Goal: Information Seeking & Learning: Learn about a topic

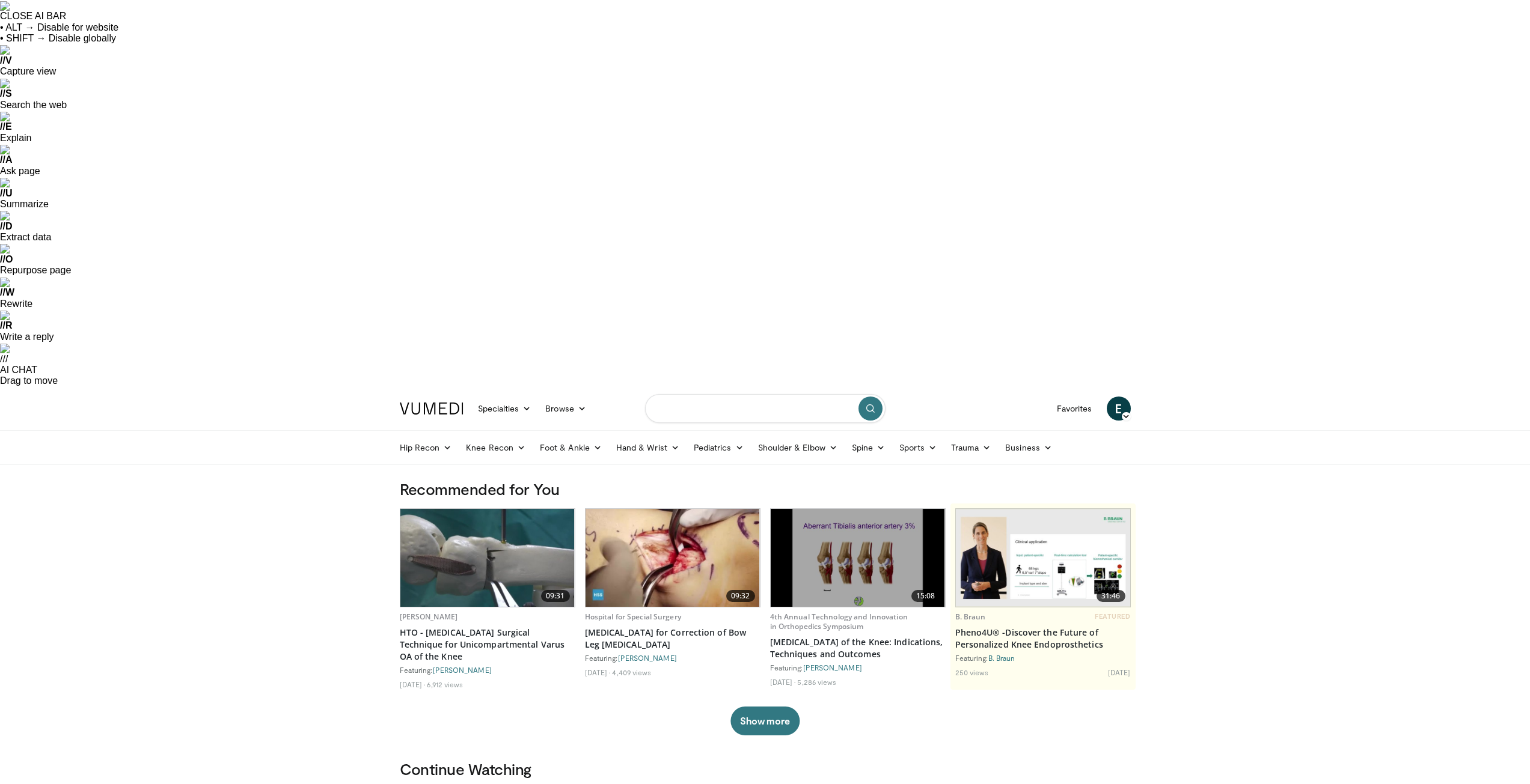
click at [706, 395] on input "Search topics, interventions" at bounding box center [765, 409] width 240 height 28
type input "**********"
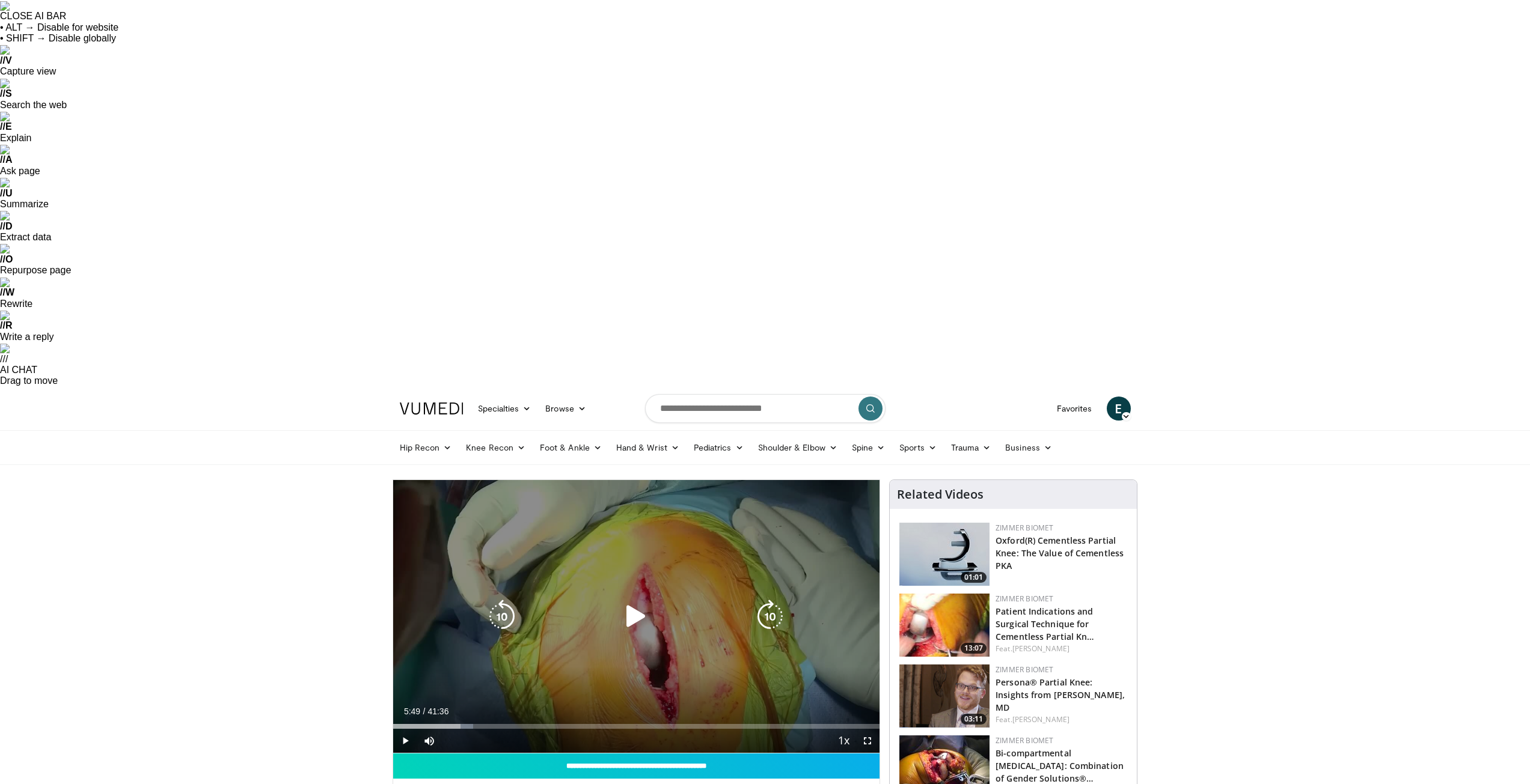
click at [638, 600] on icon "Video Player" at bounding box center [636, 616] width 34 height 34
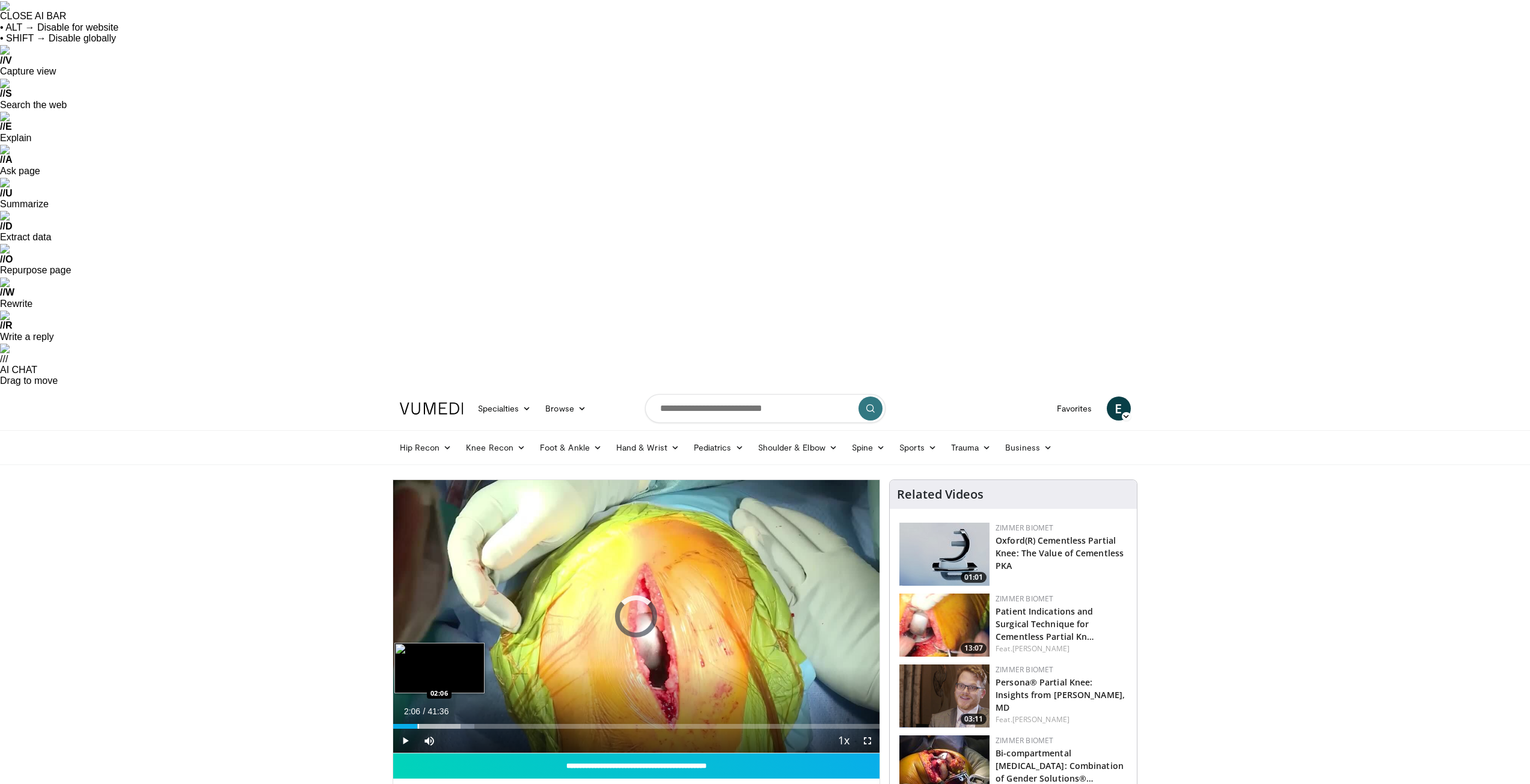
click at [417, 718] on div "Loaded : 16.69% 05:50 02:06" at bounding box center [636, 724] width 487 height 12
click at [400, 725] on div "Progress Bar" at bounding box center [400, 727] width 1 height 5
drag, startPoint x: 476, startPoint y: 355, endPoint x: 522, endPoint y: 354, distance: 46.0
click at [522, 729] on div "Current Time 0:43 / Duration 41:36 Pause Skip Backward Skip Forward Mute 100% L…" at bounding box center [636, 740] width 487 height 24
click at [403, 729] on span "Video Player" at bounding box center [405, 740] width 24 height 24
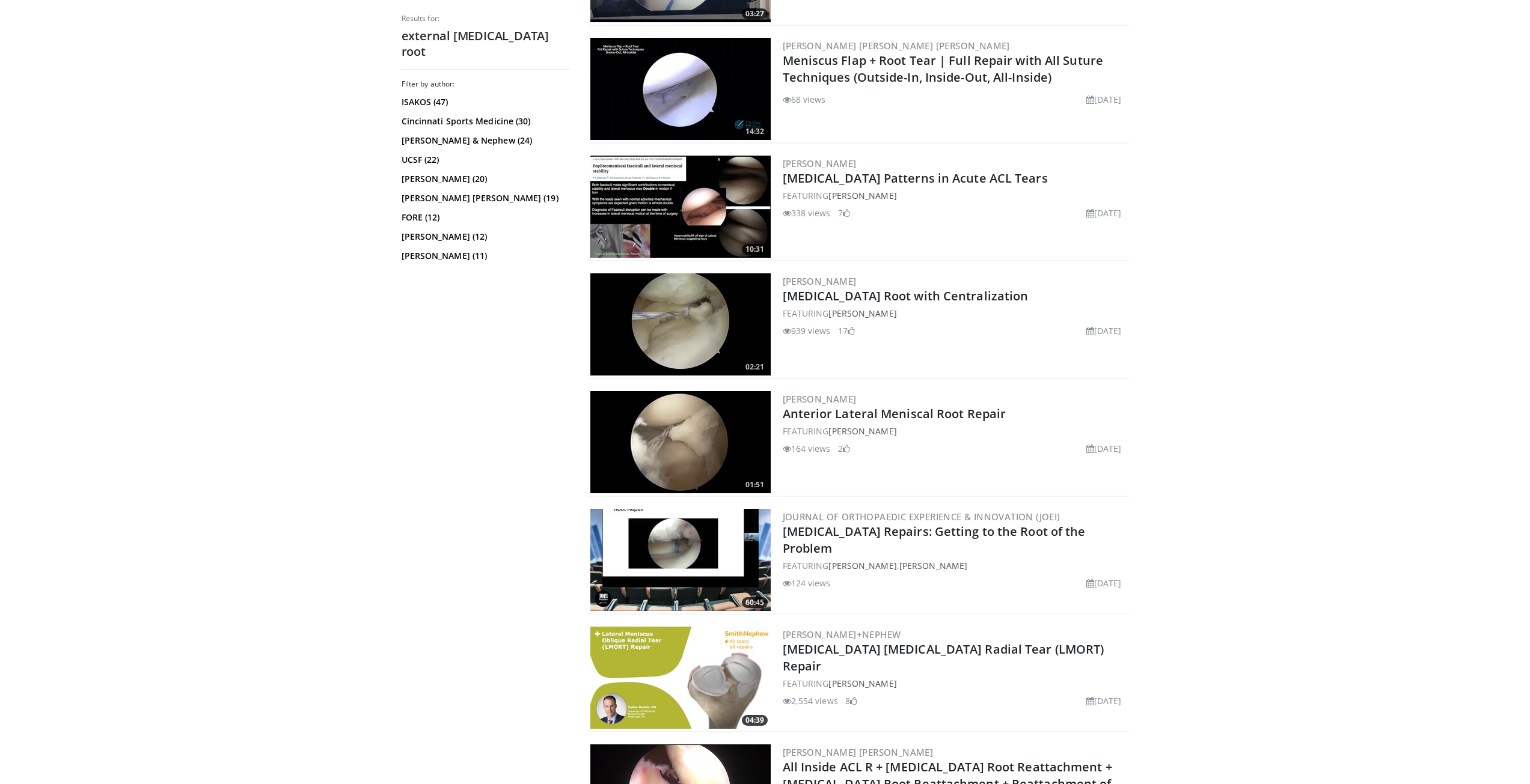
scroll to position [962, 0]
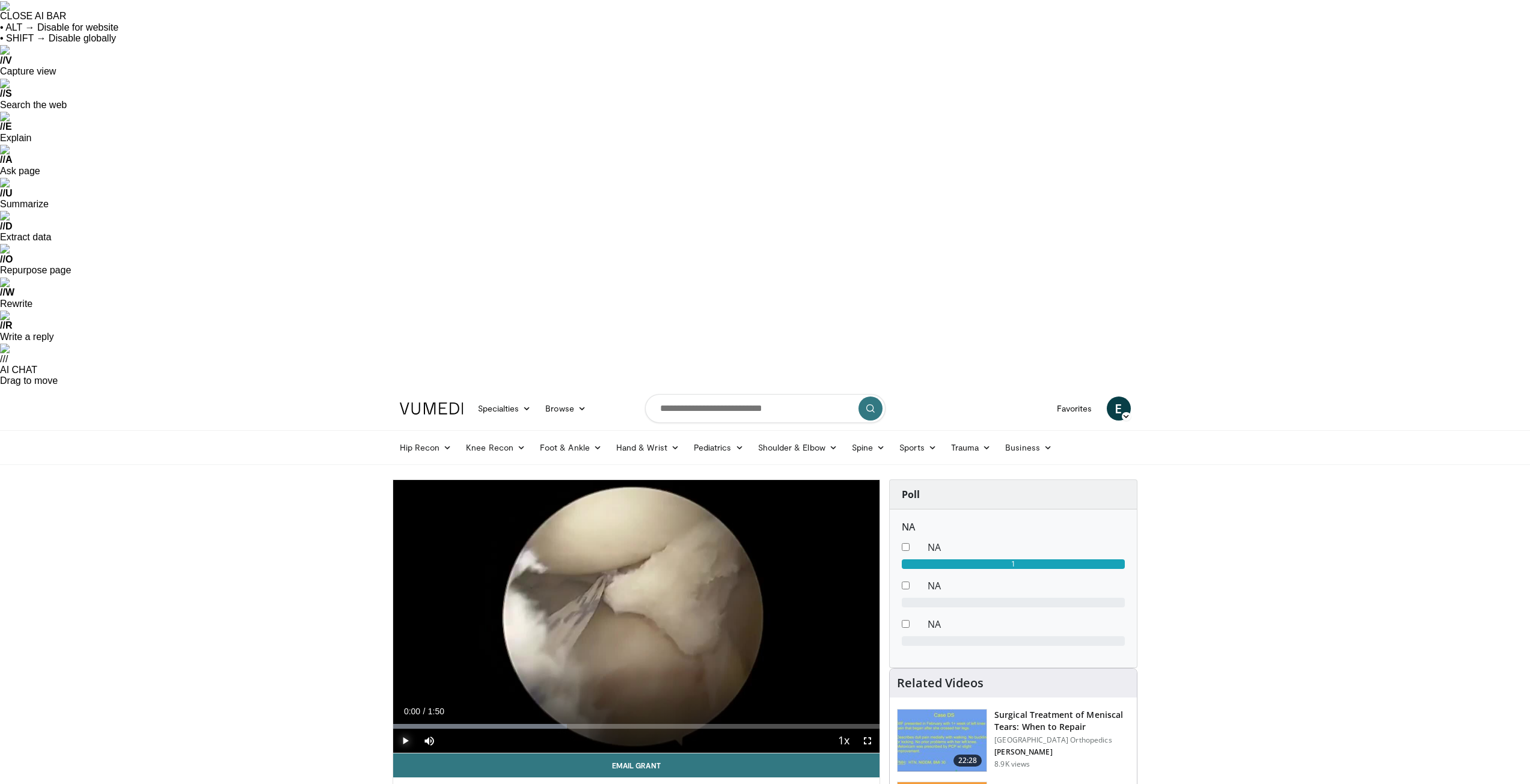
click at [403, 729] on span "Video Player" at bounding box center [405, 740] width 24 height 24
click at [397, 725] on div "Progress Bar" at bounding box center [397, 727] width 1 height 5
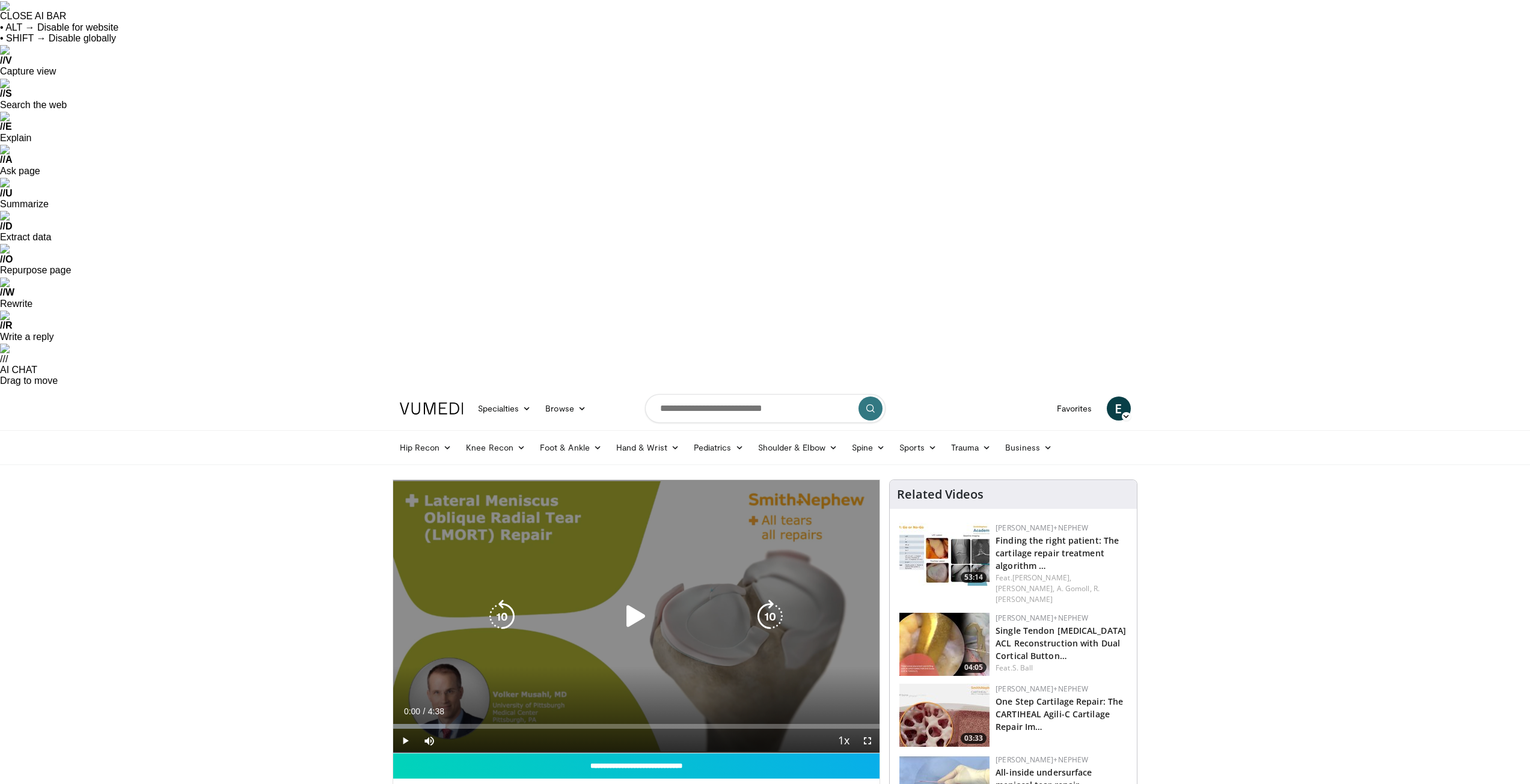
click at [634, 600] on icon "Video Player" at bounding box center [636, 616] width 34 height 34
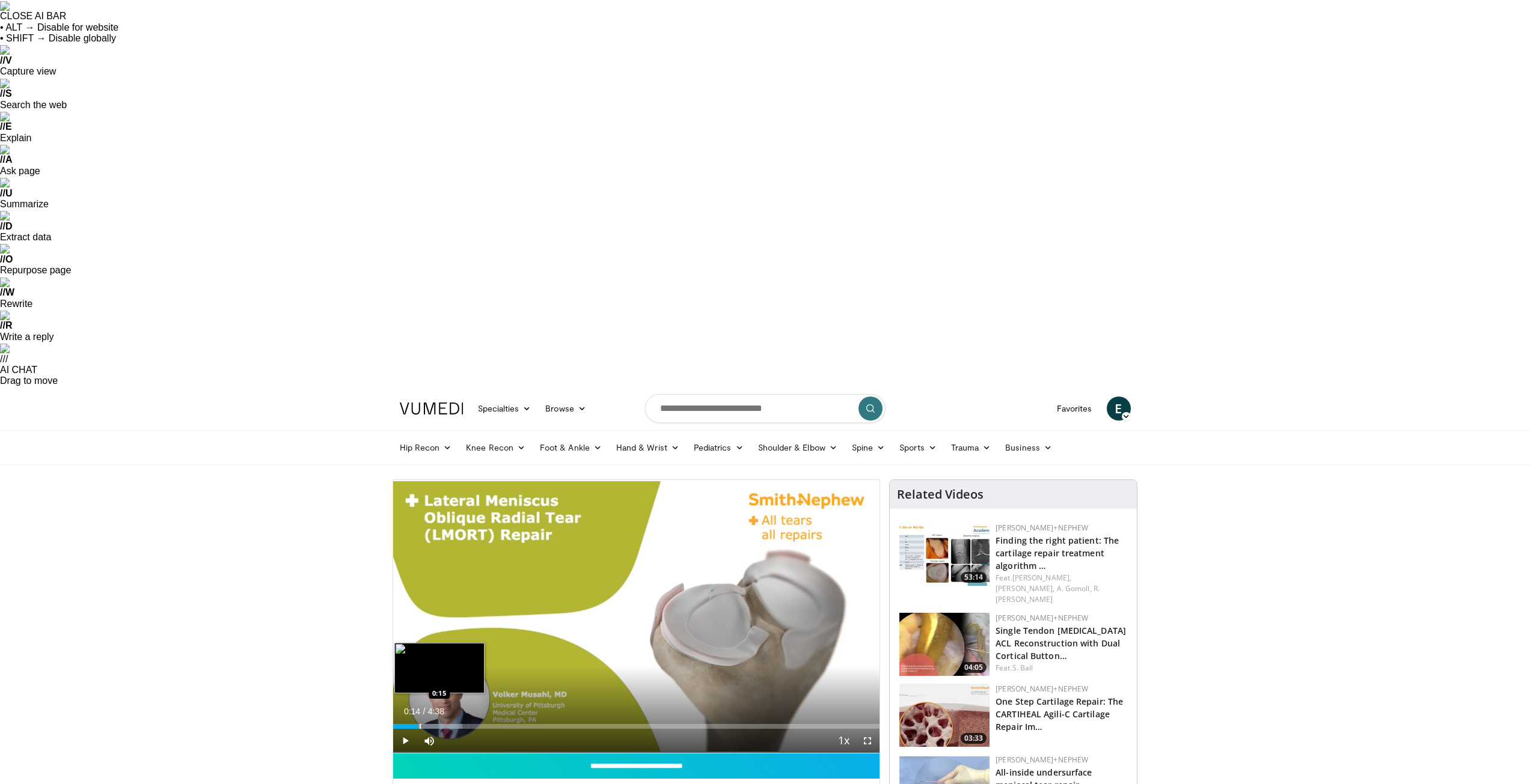
click at [420, 725] on div "Progress Bar" at bounding box center [420, 727] width 1 height 5
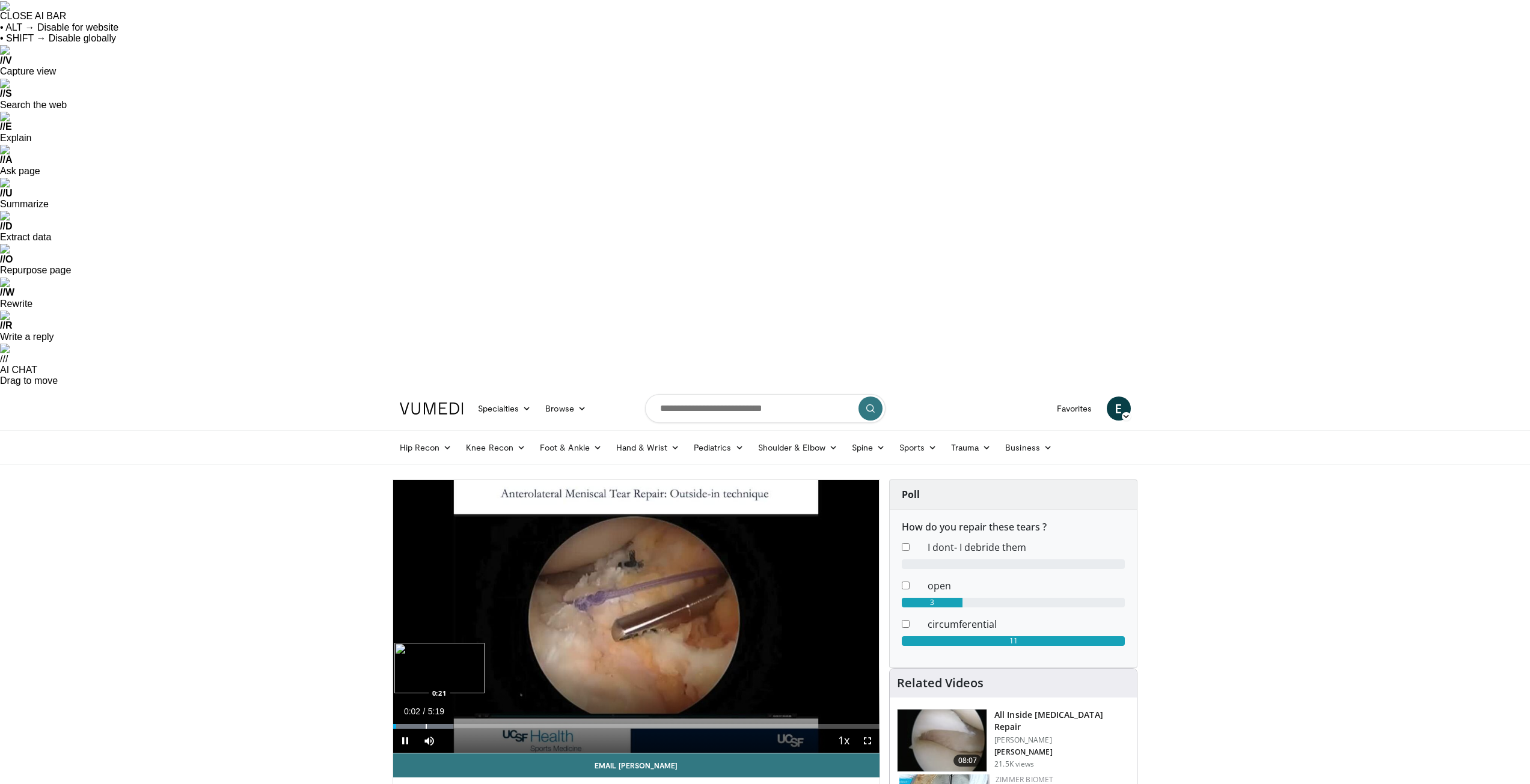
click at [425, 725] on div "Loaded : 12.40% 0:02 0:21" at bounding box center [636, 727] width 487 height 5
click at [442, 725] on div "Progress Bar" at bounding box center [442, 727] width 1 height 5
click at [473, 725] on div "Progress Bar" at bounding box center [473, 727] width 1 height 5
click at [495, 725] on div "Progress Bar" at bounding box center [495, 727] width 1 height 5
click at [516, 725] on div "Progress Bar" at bounding box center [516, 727] width 1 height 5
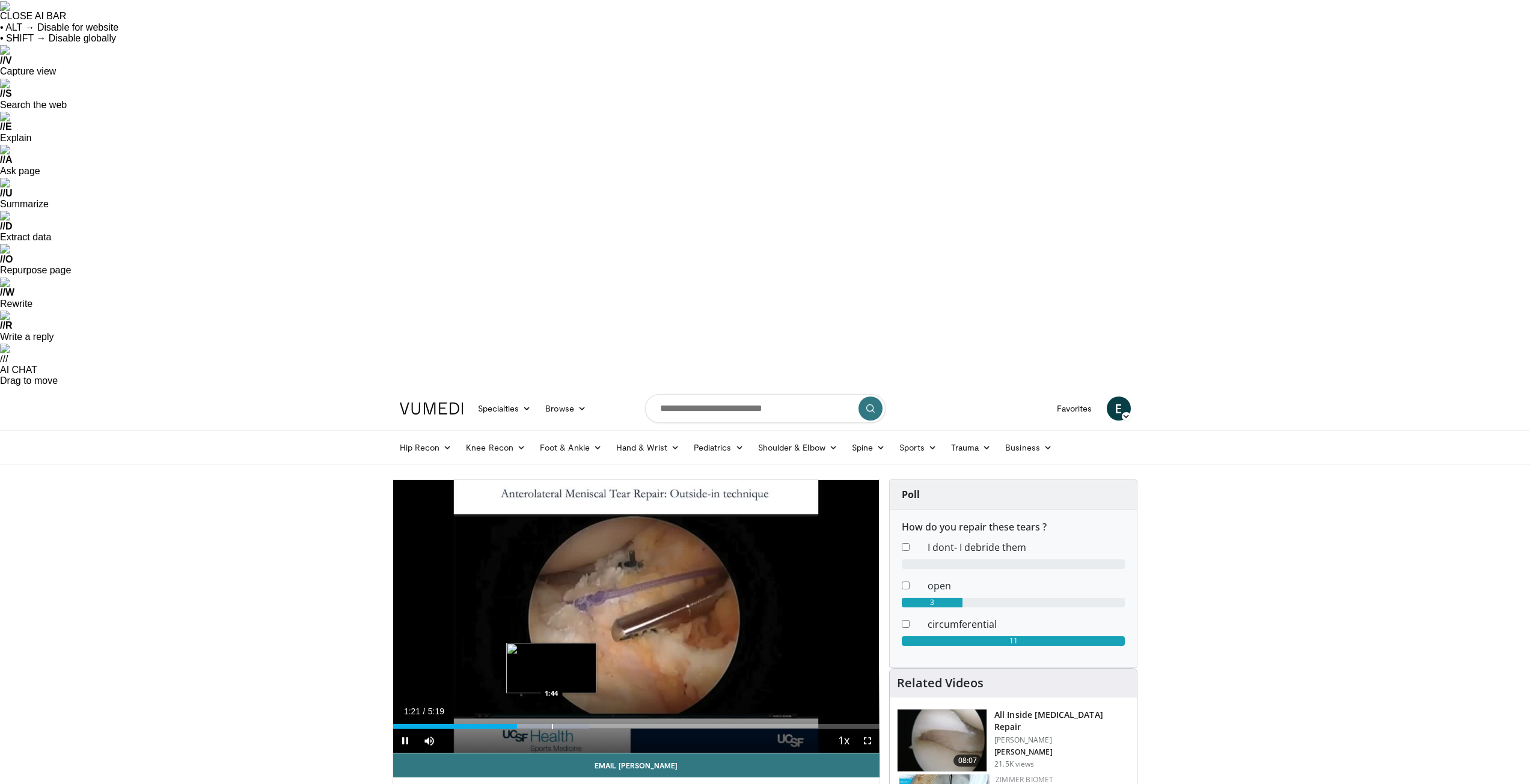
click at [552, 718] on div "Loaded : 40.34% 1:21 1:44" at bounding box center [636, 724] width 487 height 12
click at [541, 725] on div "Progress Bar" at bounding box center [541, 727] width 1 height 5
click at [597, 718] on div "Loaded : 37.24% 1:37 2:14" at bounding box center [636, 724] width 487 height 12
click at [582, 725] on div "Progress Bar" at bounding box center [582, 727] width 1 height 5
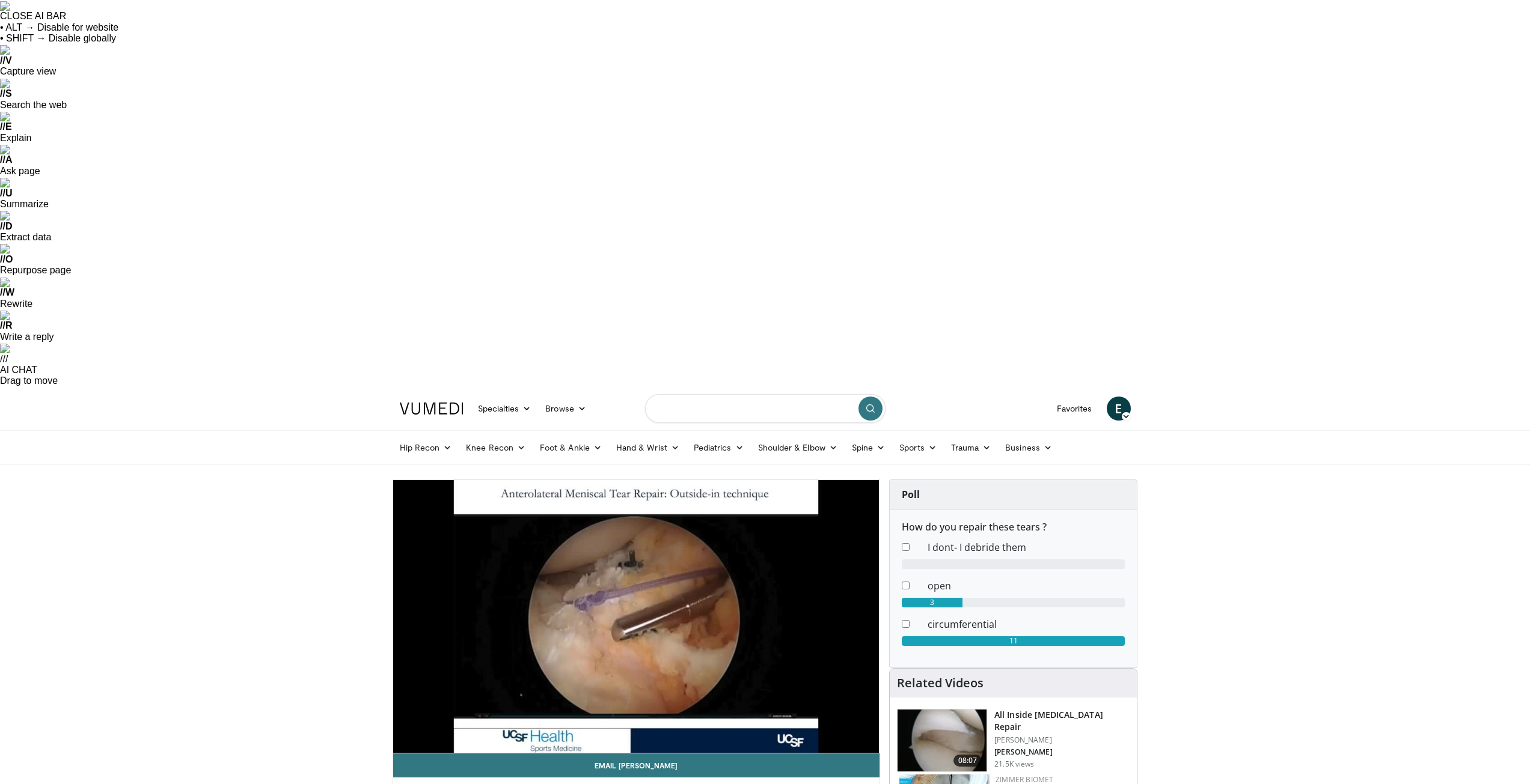
click at [706, 395] on input "Search topics, interventions" at bounding box center [765, 409] width 240 height 28
type input "**********"
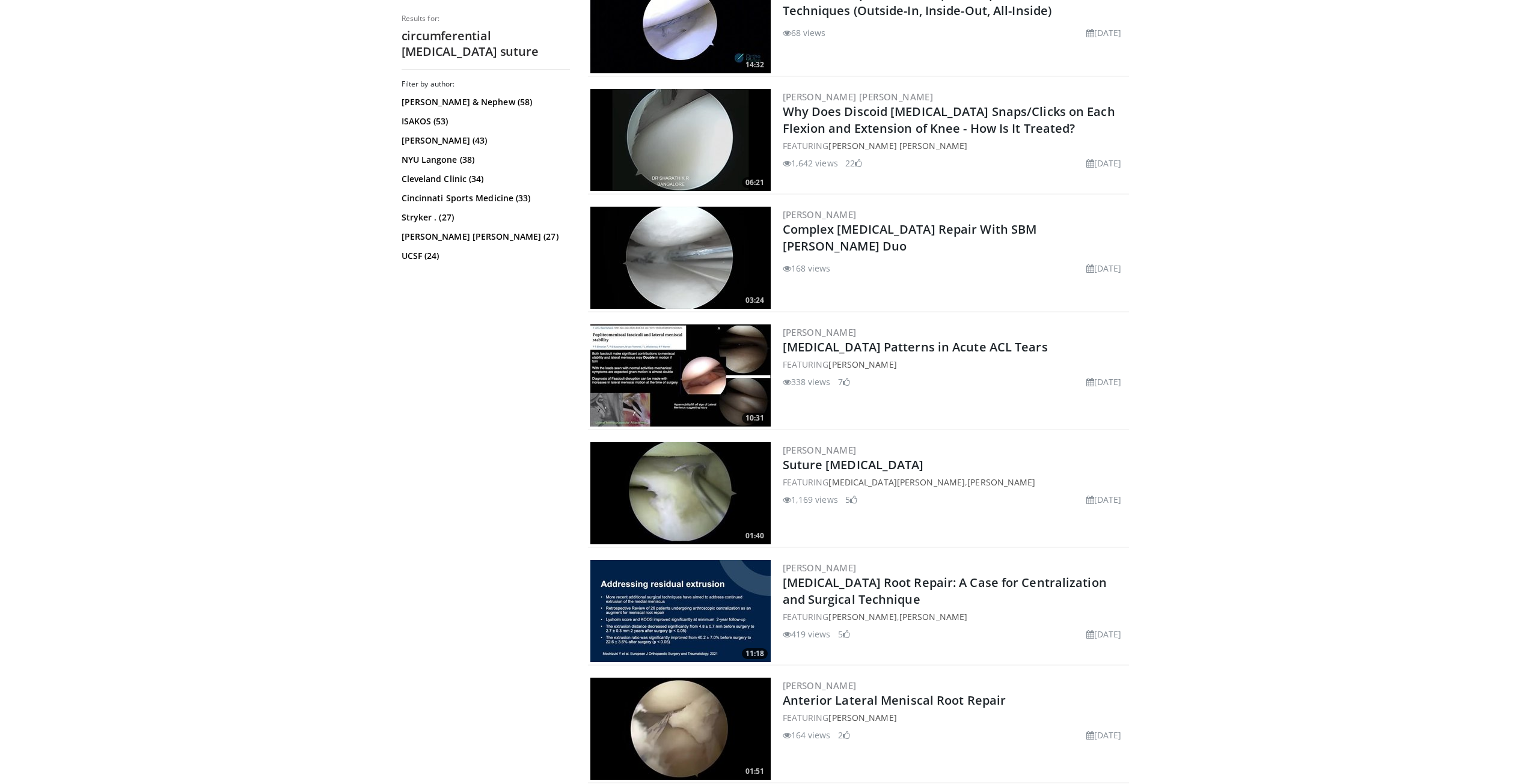
scroll to position [1142, 0]
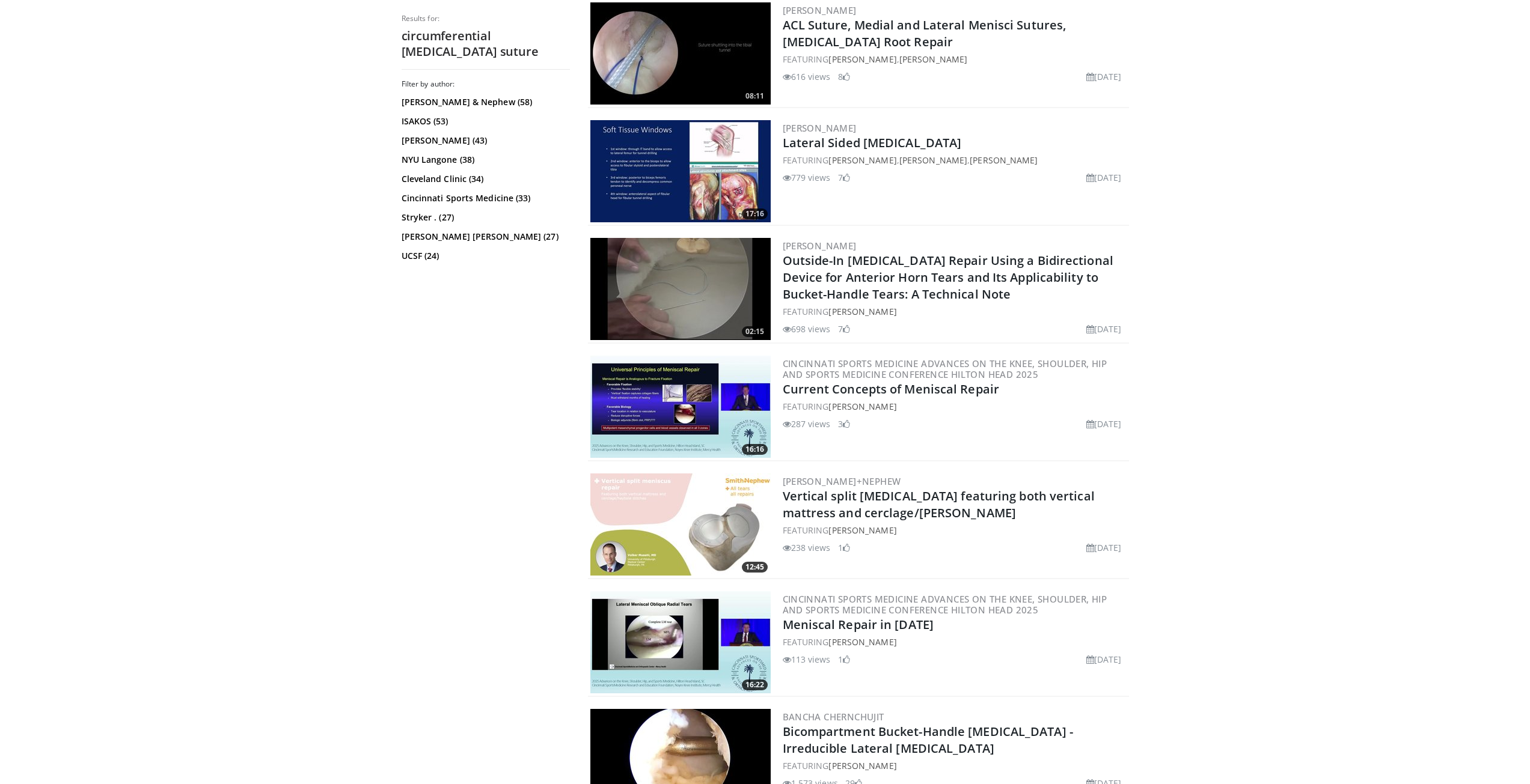
scroll to position [2525, 0]
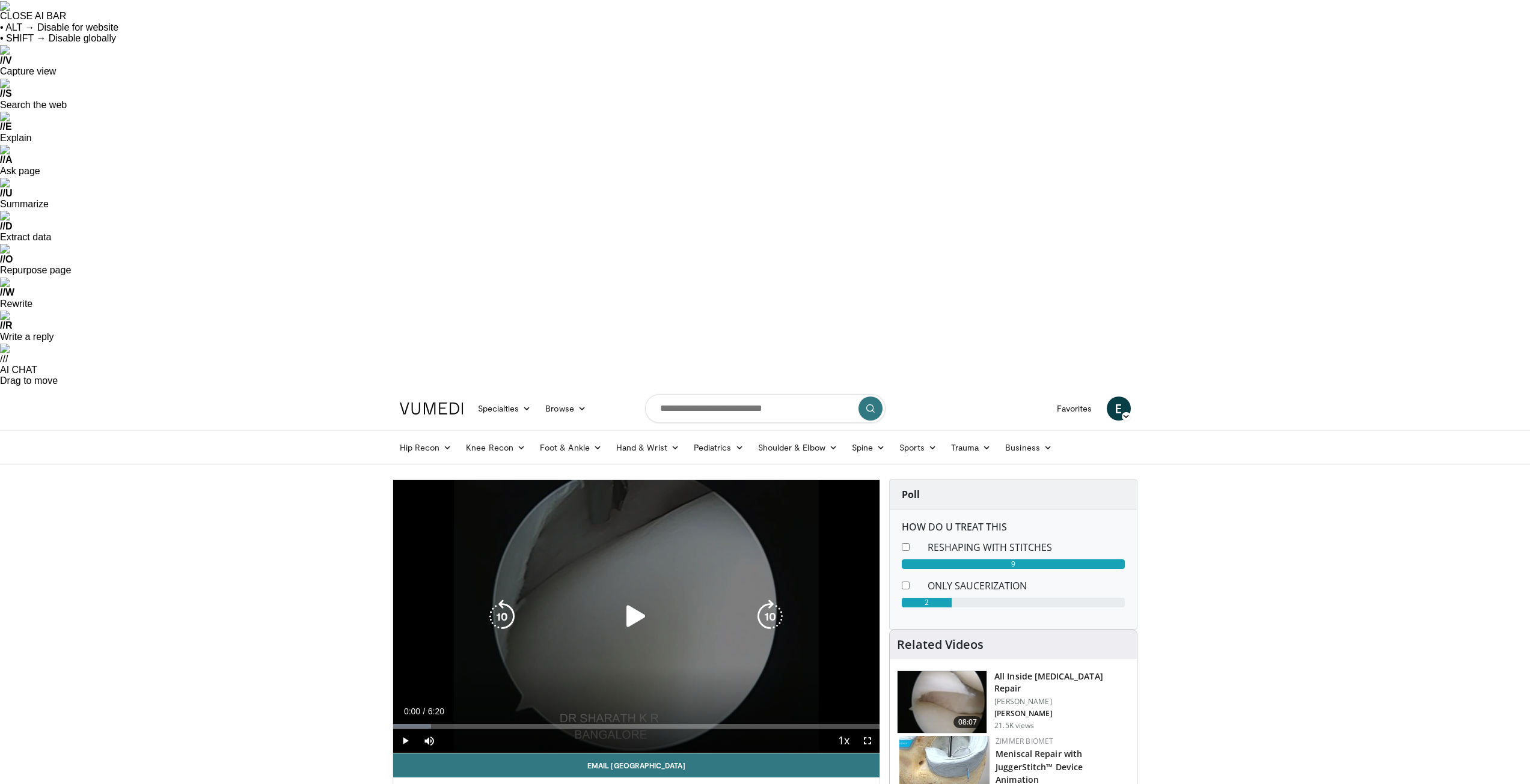
click at [629, 600] on icon "Video Player" at bounding box center [636, 616] width 34 height 34
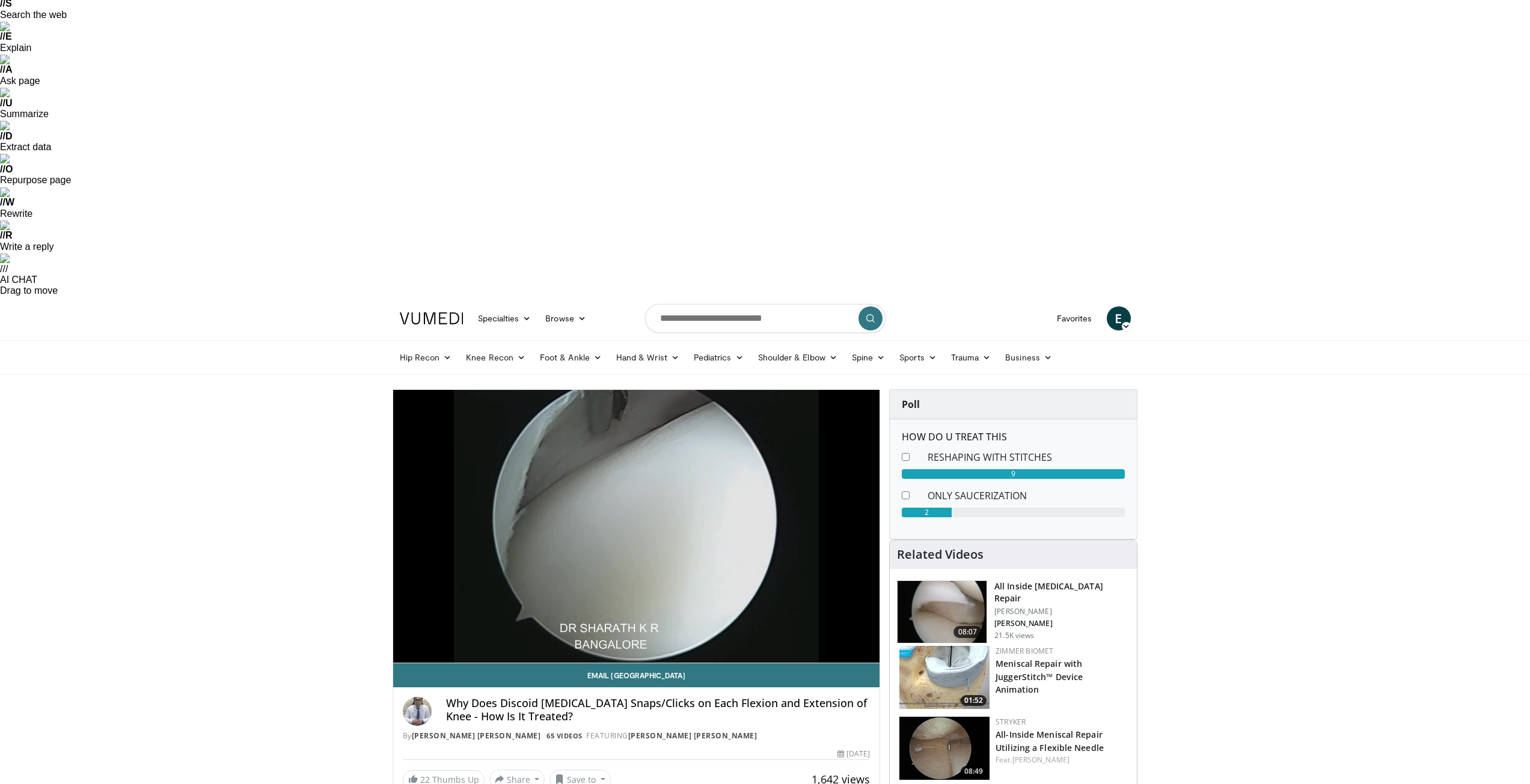
scroll to position [121, 0]
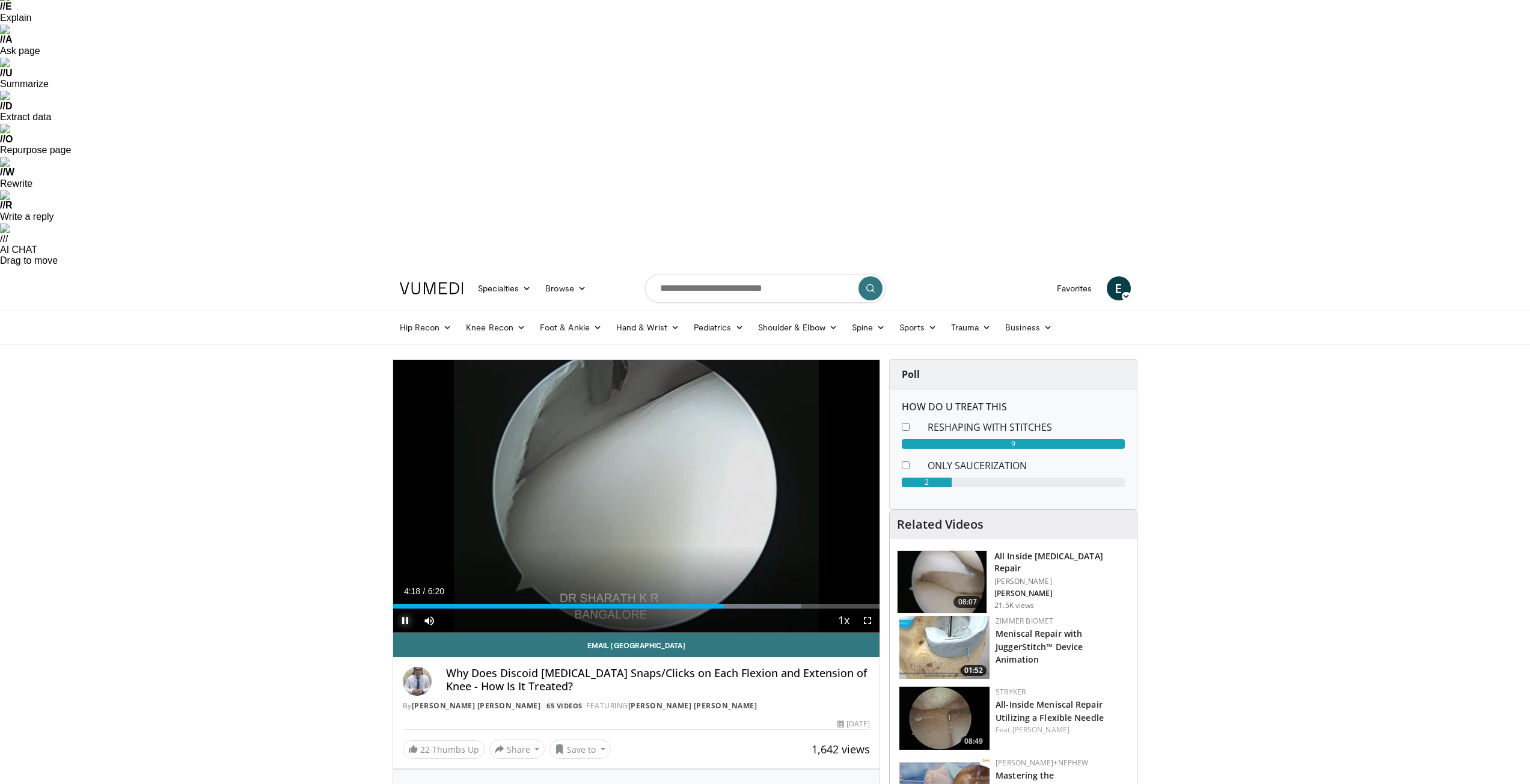
click at [399, 609] on span "Video Player" at bounding box center [405, 621] width 24 height 24
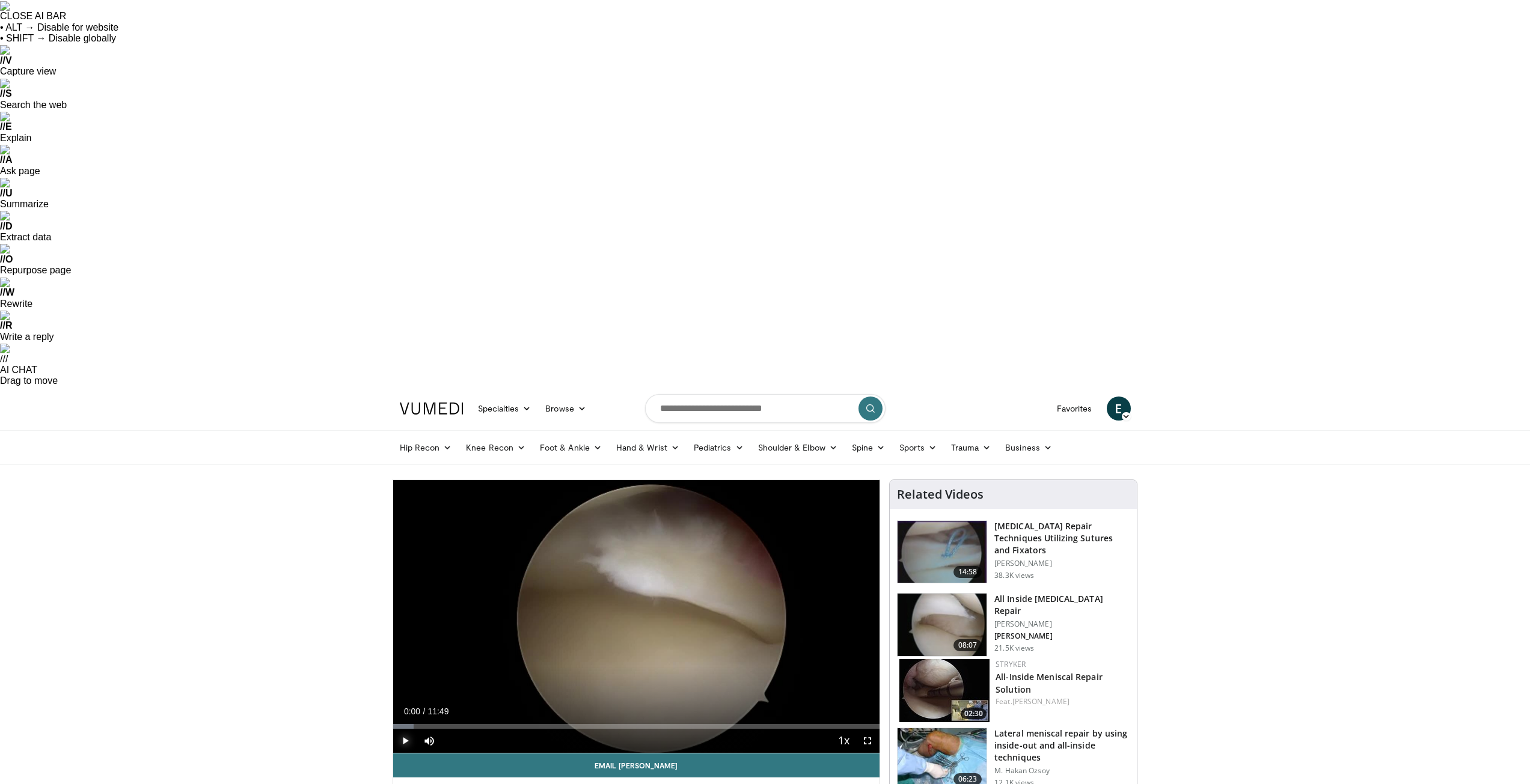
click at [406, 729] on span "Video Player" at bounding box center [405, 740] width 24 height 24
click at [444, 725] on div "Progress Bar" at bounding box center [444, 727] width 1 height 5
click at [470, 725] on div "Progress Bar" at bounding box center [469, 727] width 1 height 5
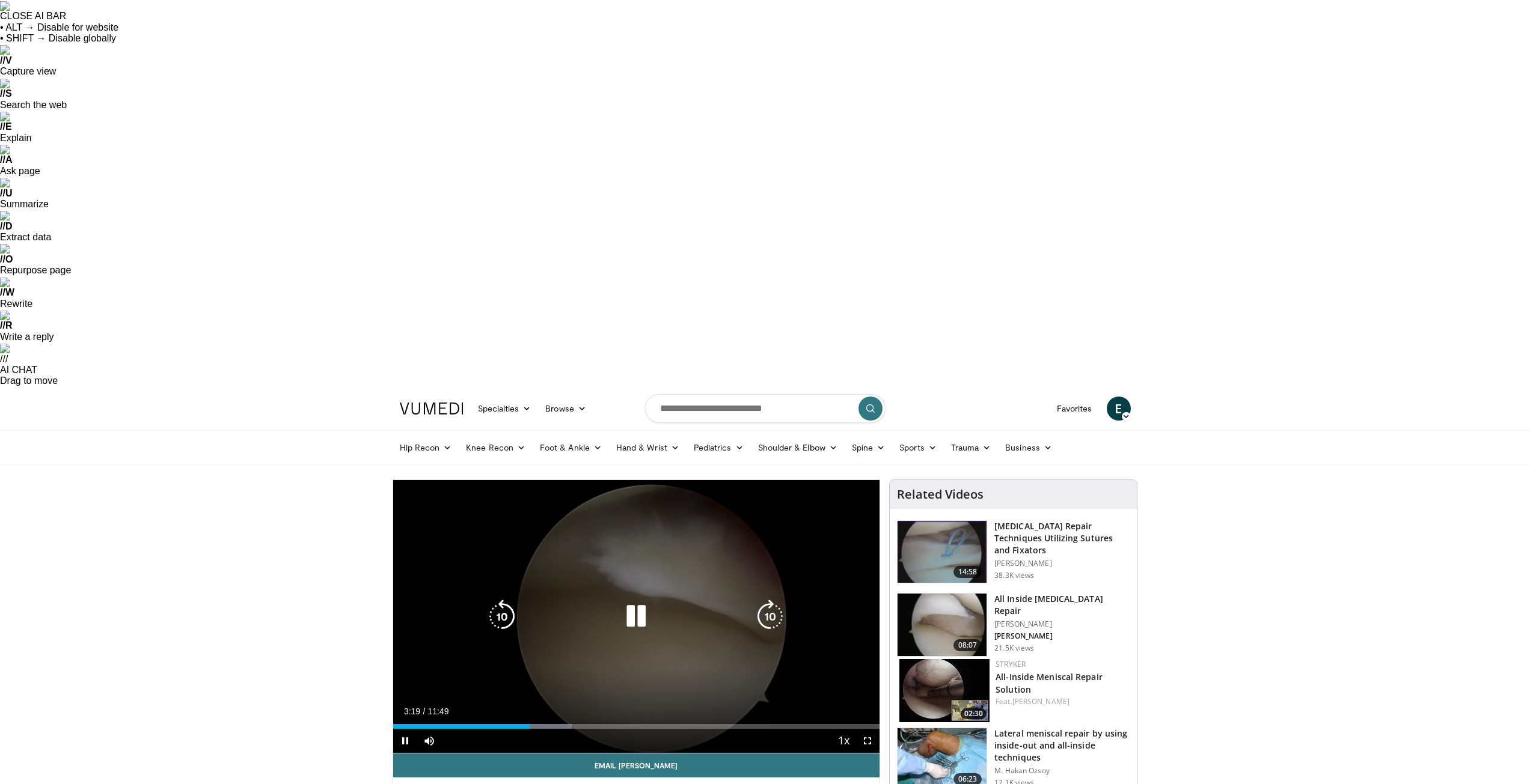
click at [639, 600] on icon "Video Player" at bounding box center [636, 616] width 34 height 34
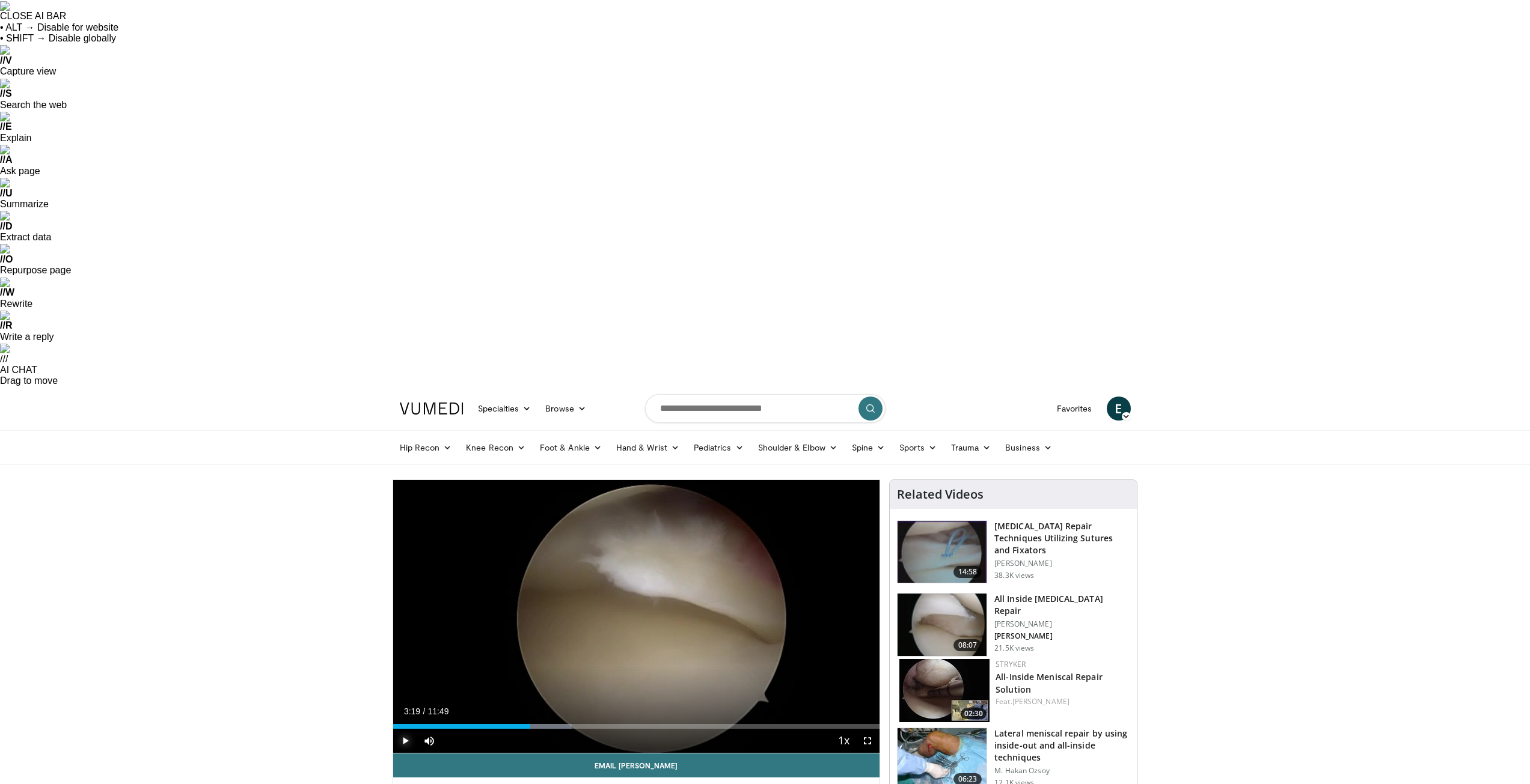
click at [406, 729] on span "Video Player" at bounding box center [405, 740] width 24 height 24
click at [671, 725] on div "Progress Bar" at bounding box center [671, 727] width 1 height 5
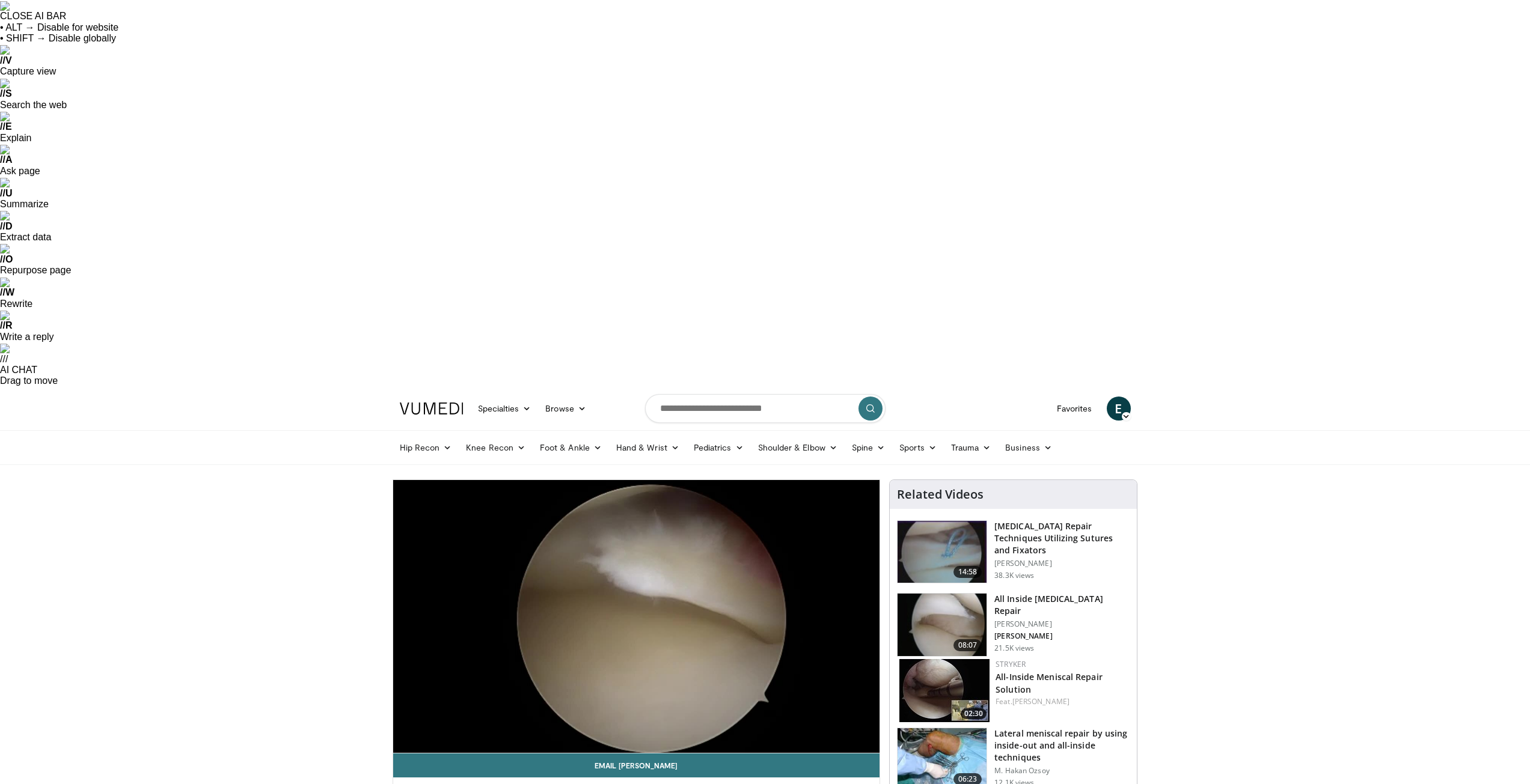
click at [701, 480] on video-js "**********" at bounding box center [636, 616] width 487 height 274
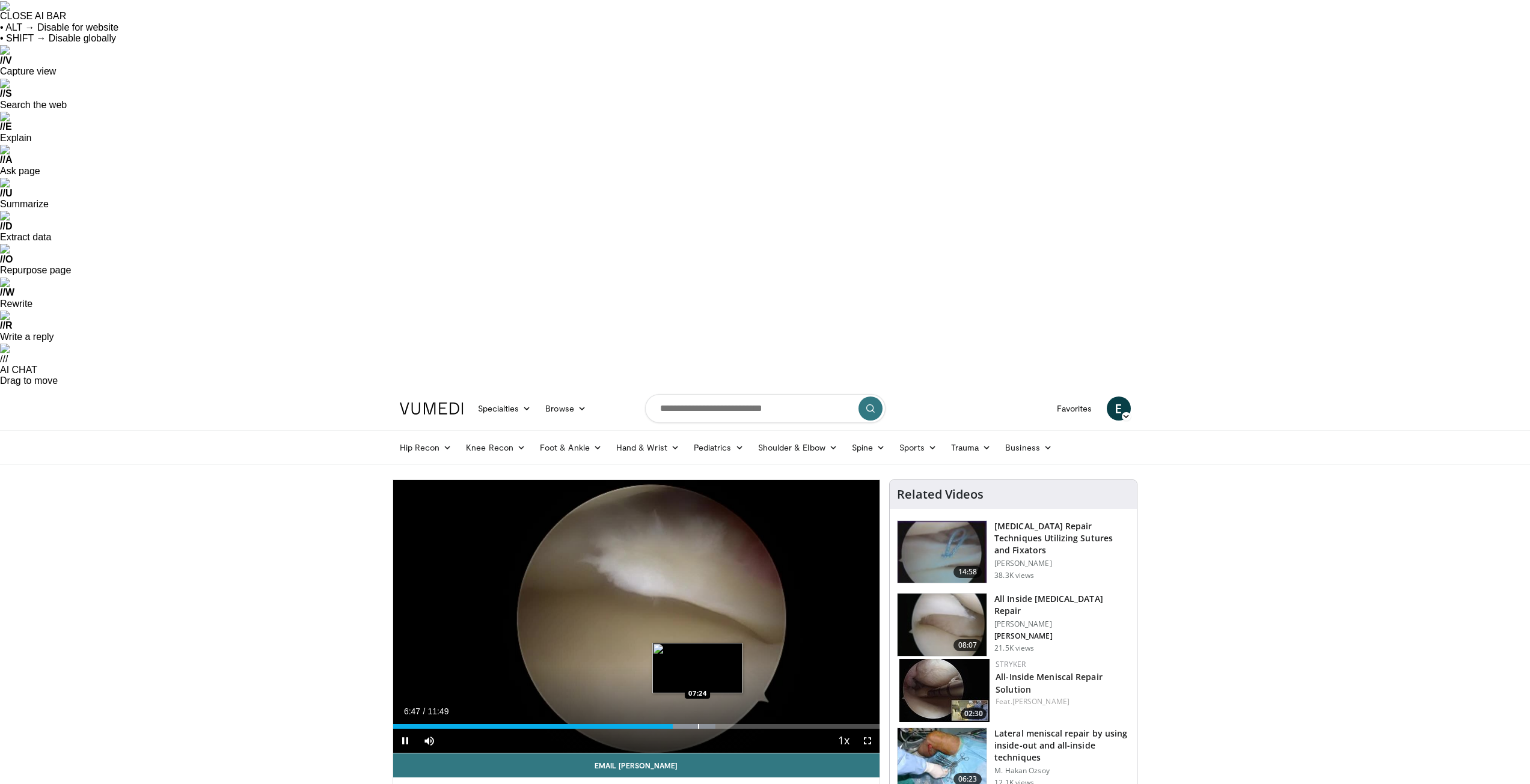
click at [698, 725] on div "Progress Bar" at bounding box center [698, 727] width 1 height 5
click at [721, 725] on div "Progress Bar" at bounding box center [721, 727] width 1 height 5
click at [747, 725] on div "Progress Bar" at bounding box center [747, 727] width 1 height 5
click at [403, 729] on span "Video Player" at bounding box center [405, 740] width 24 height 24
